Goal: Information Seeking & Learning: Learn about a topic

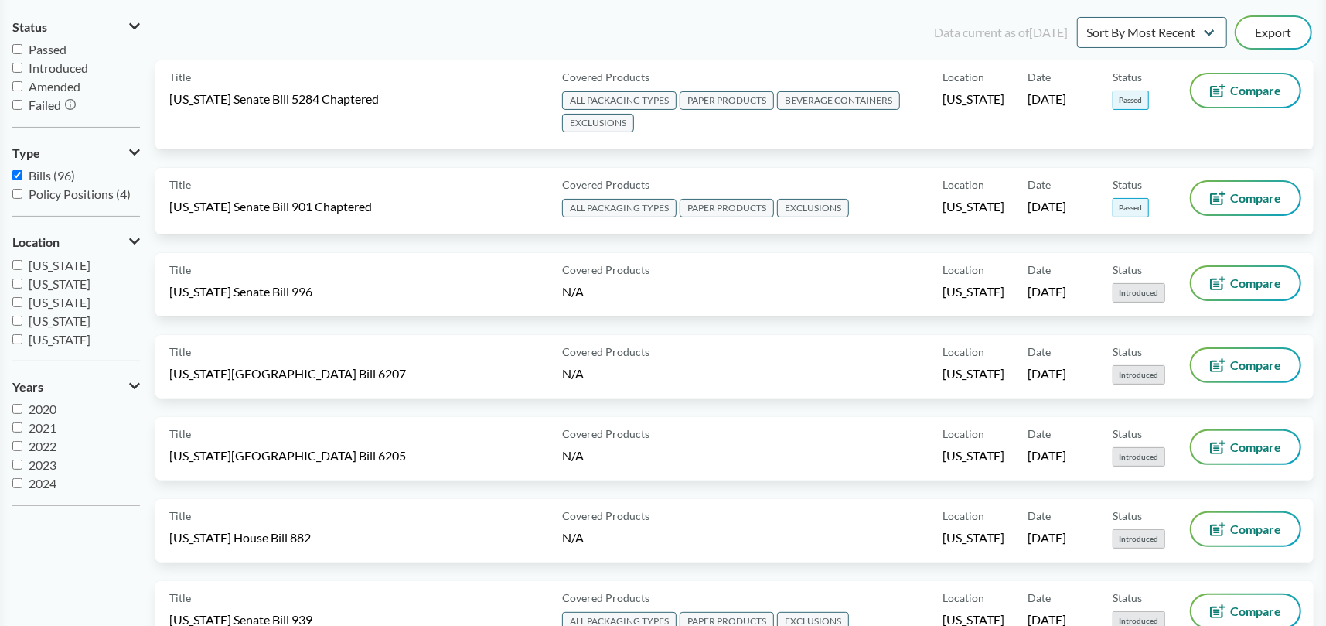
scroll to position [155, 0]
click at [20, 259] on input "[US_STATE]" at bounding box center [17, 258] width 10 height 10
checkbox input "true"
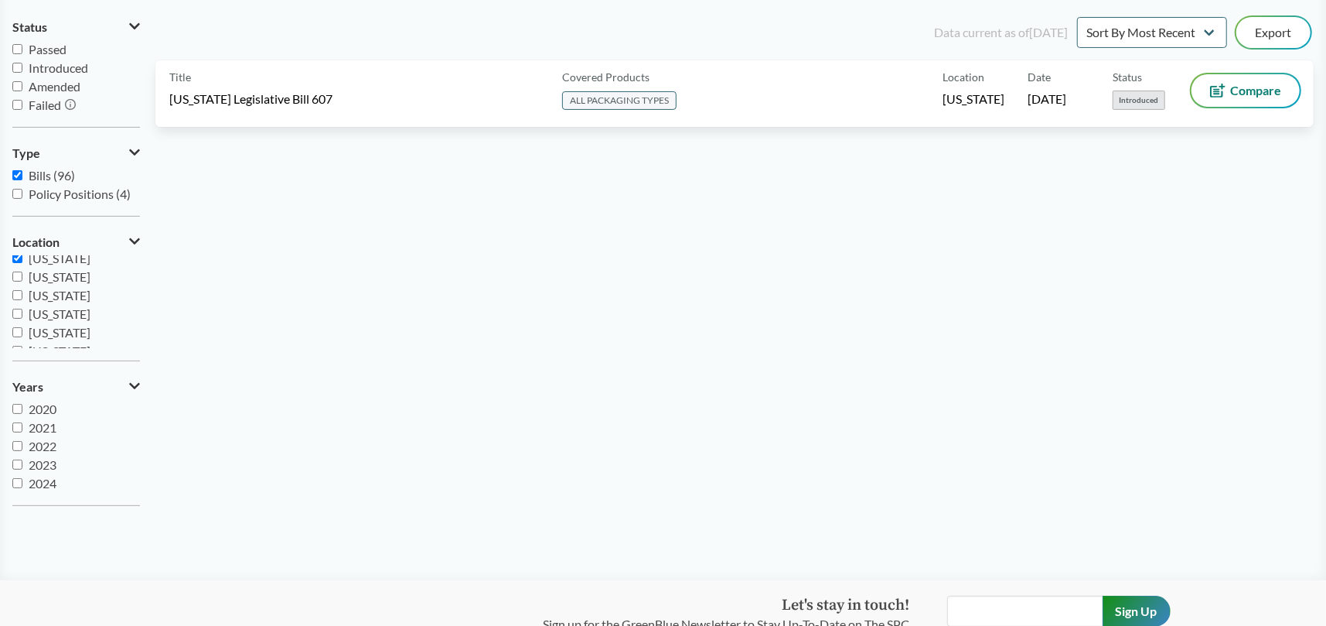
click at [17, 275] on input "[US_STATE]" at bounding box center [17, 276] width 10 height 10
checkbox input "true"
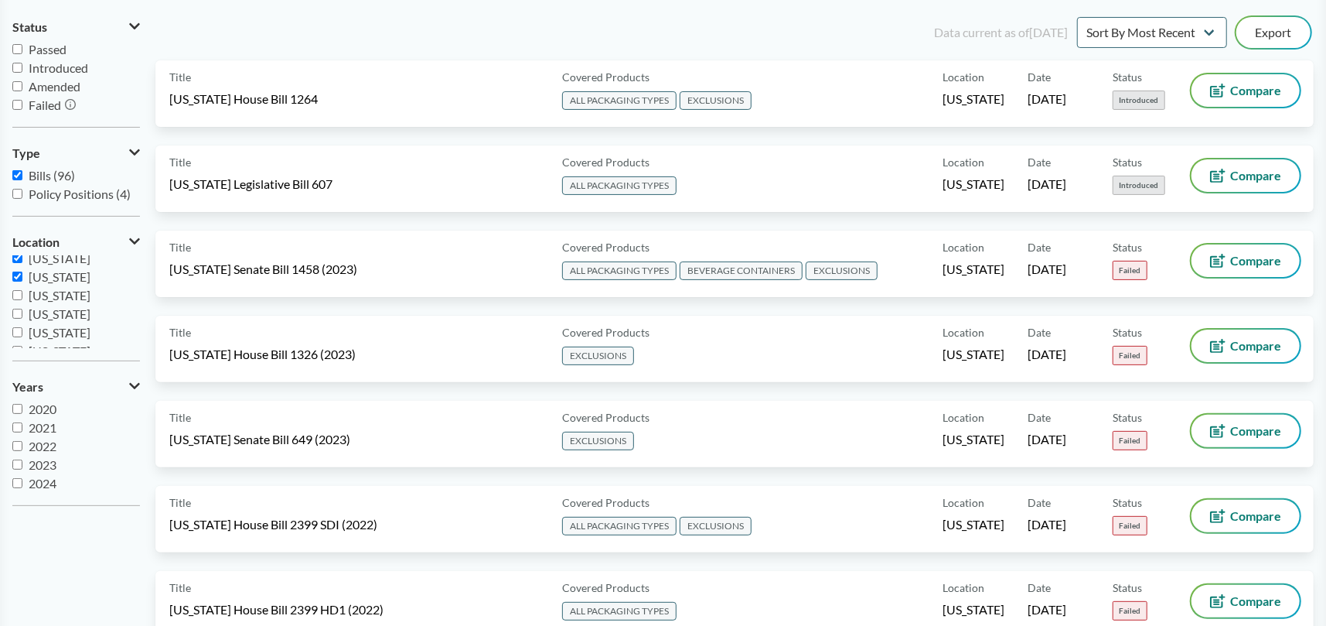
click at [15, 296] on input "[US_STATE]" at bounding box center [17, 295] width 10 height 10
checkbox input "true"
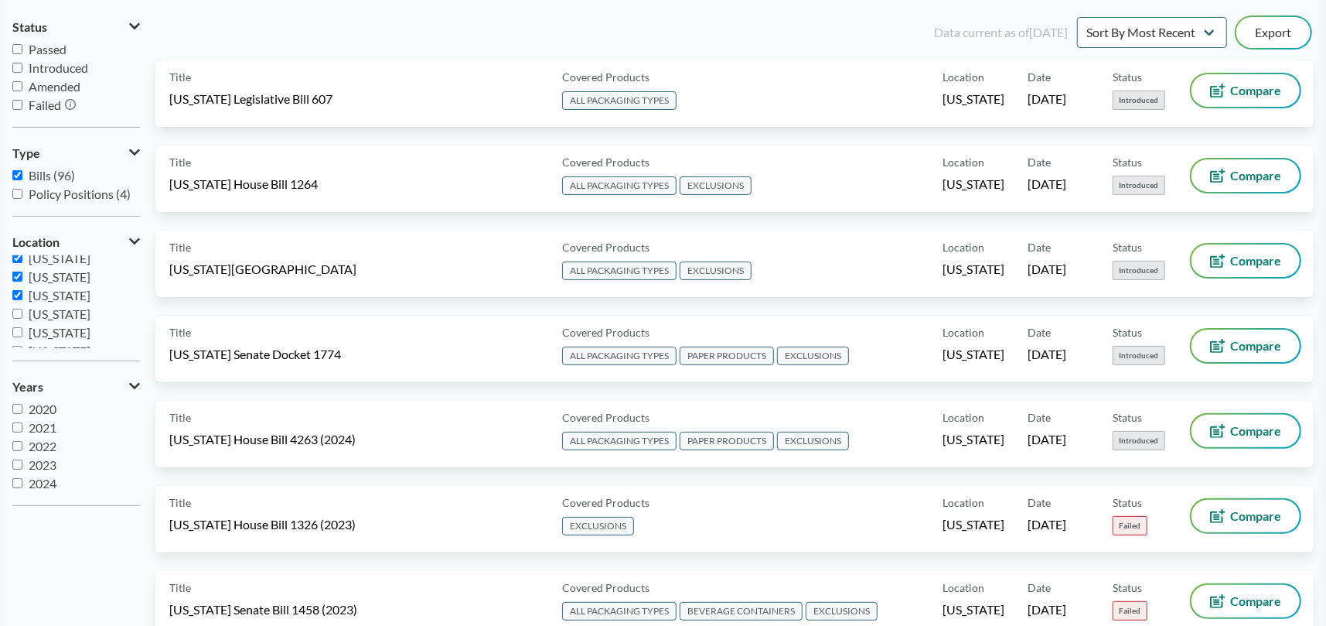
click at [17, 313] on input "[US_STATE]" at bounding box center [17, 314] width 10 height 10
checkbox input "true"
click at [18, 325] on label "[US_STATE]" at bounding box center [76, 332] width 128 height 19
click at [18, 327] on input "[US_STATE]" at bounding box center [17, 332] width 10 height 10
checkbox input "true"
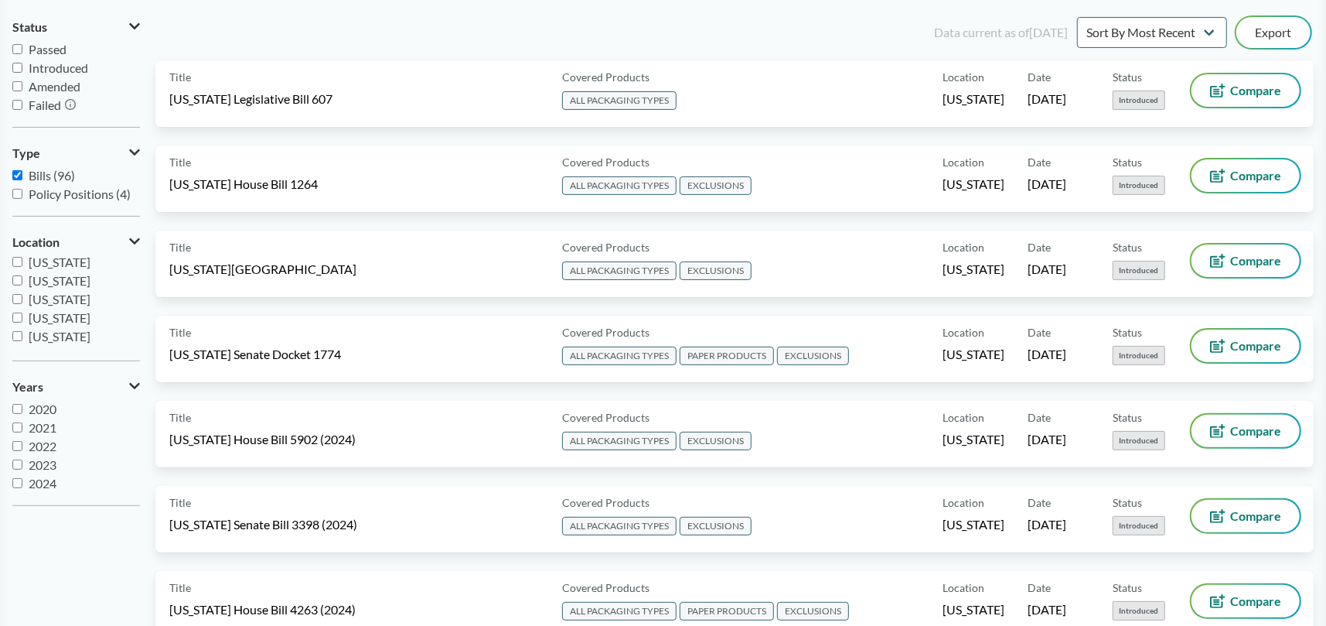
scroll to position [62, 0]
